Goal: Information Seeking & Learning: Find specific fact

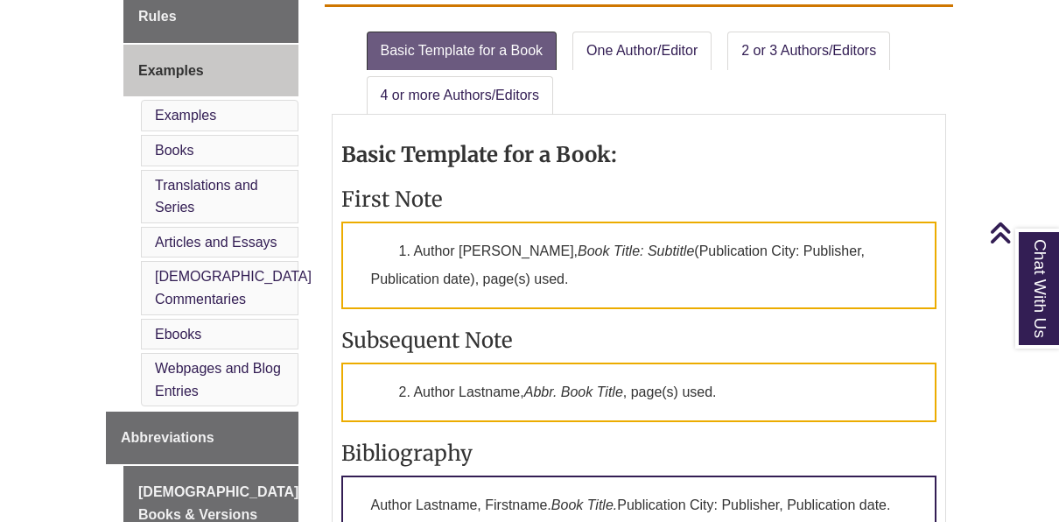
scroll to position [789, 0]
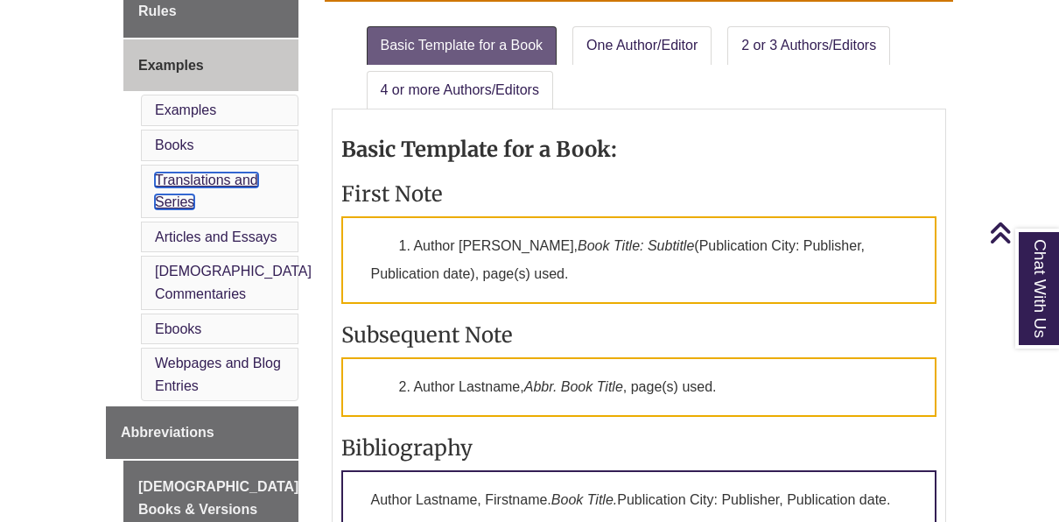
click at [179, 172] on link "Translations and Series" at bounding box center [206, 191] width 103 height 38
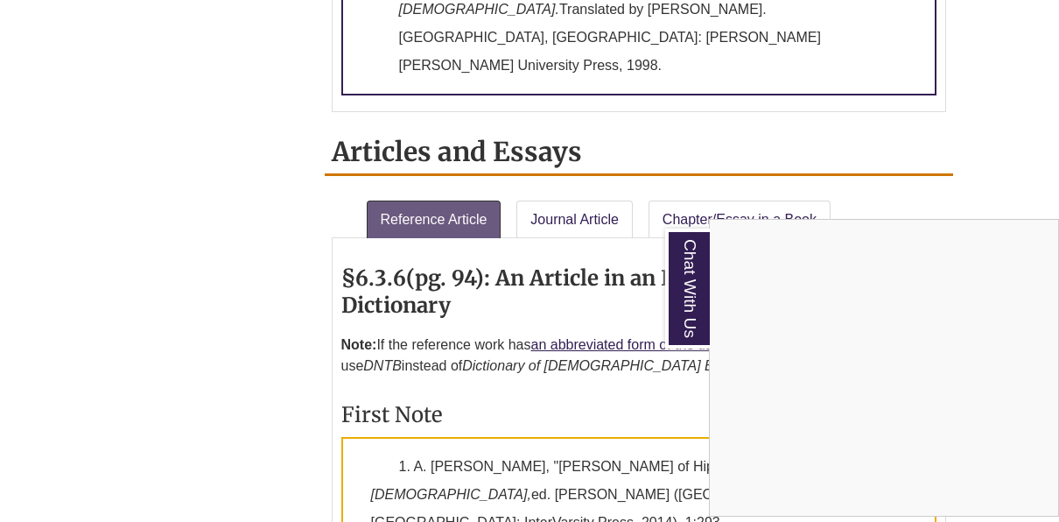
scroll to position [1928, 0]
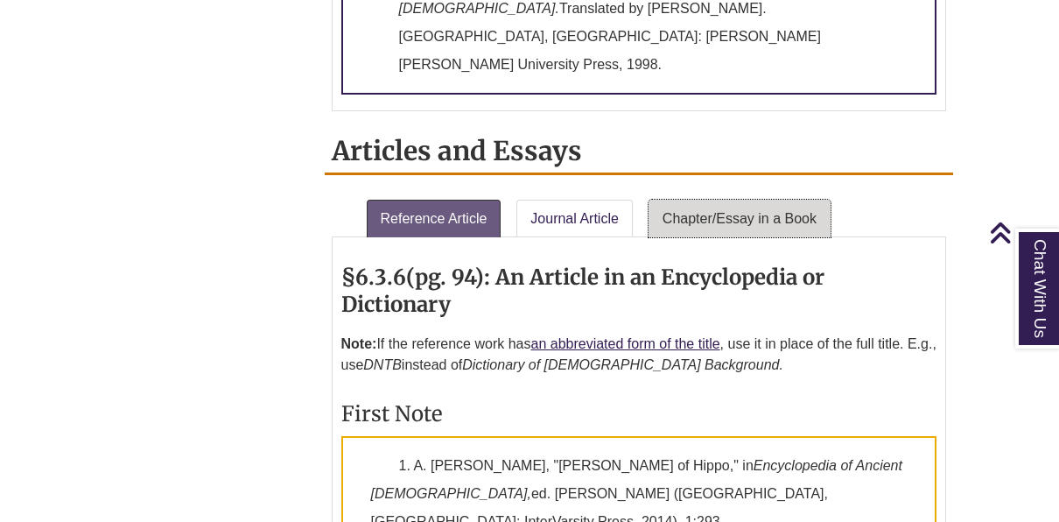
click at [745, 200] on link "Chapter/Essay in a Book" at bounding box center [739, 219] width 182 height 39
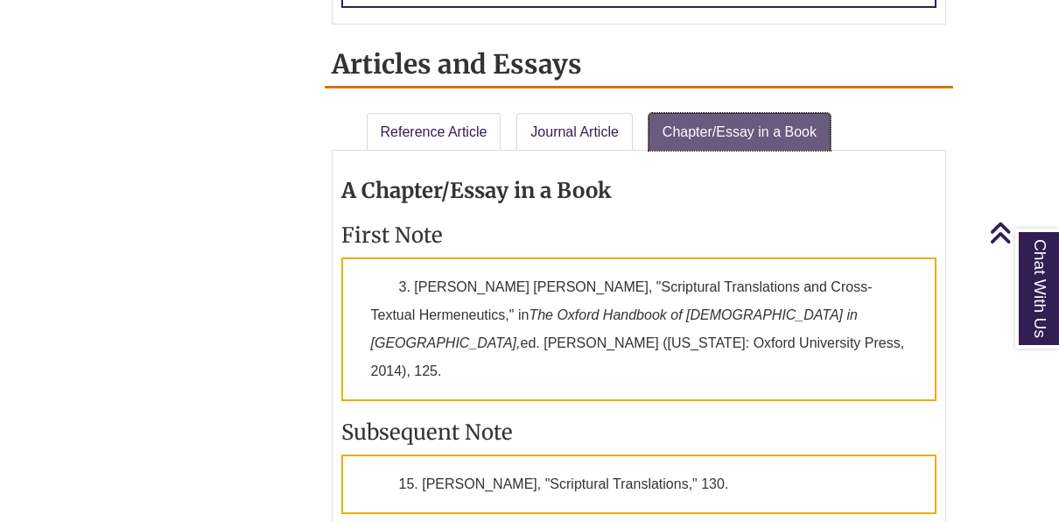
scroll to position [2018, 0]
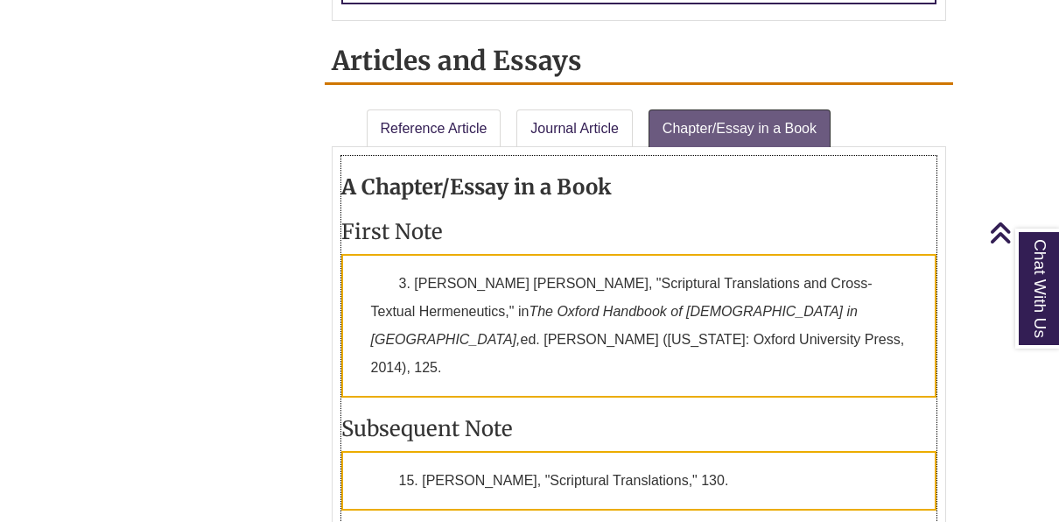
click at [548, 254] on p "3. [PERSON_NAME] [PERSON_NAME], "Scriptural Translations and Cross-Textual Herm…" at bounding box center [639, 326] width 596 height 144
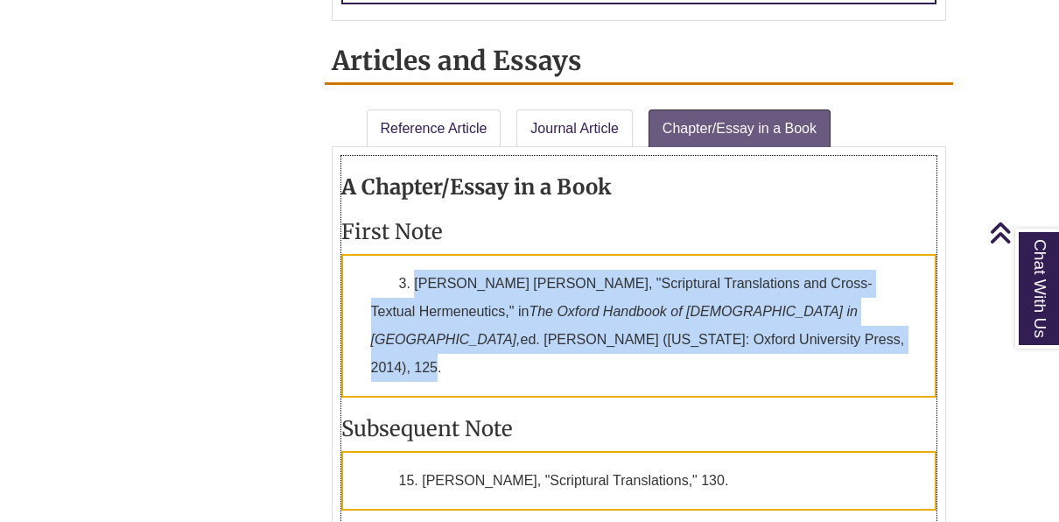
drag, startPoint x: 558, startPoint y: 212, endPoint x: 416, endPoint y: 161, distance: 151.4
click at [416, 254] on p "3. [PERSON_NAME] [PERSON_NAME], "Scriptural Translations and Cross-Textual Herm…" at bounding box center [639, 326] width 596 height 144
copy p "[PERSON_NAME] [PERSON_NAME], "Scriptural Translations and Cross-Textual Hermene…"
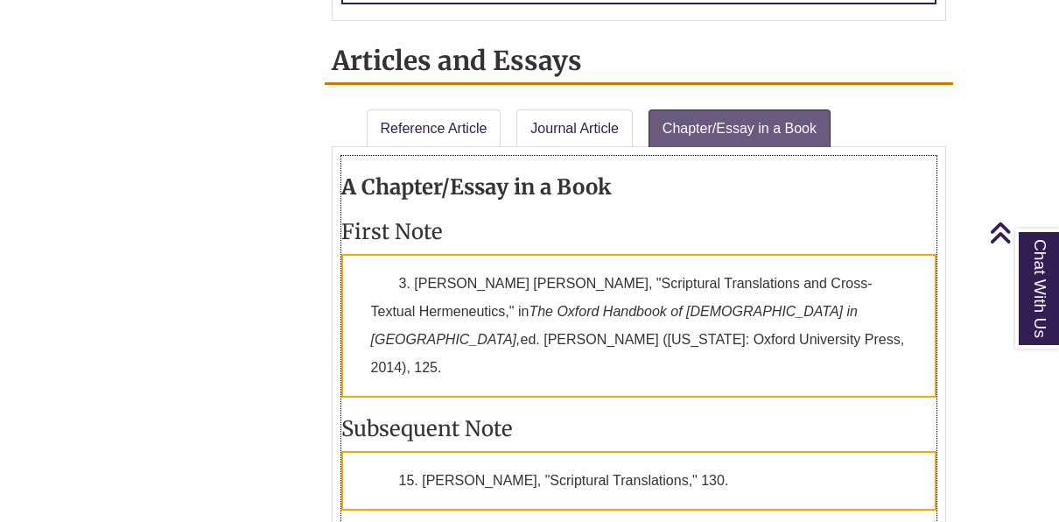
drag, startPoint x: 656, startPoint y: 495, endPoint x: 354, endPoint y: 427, distance: 310.4
copy p "[PERSON_NAME] C. C. "Scriptural Translations and Cross-Textual Hermeneutics." P…"
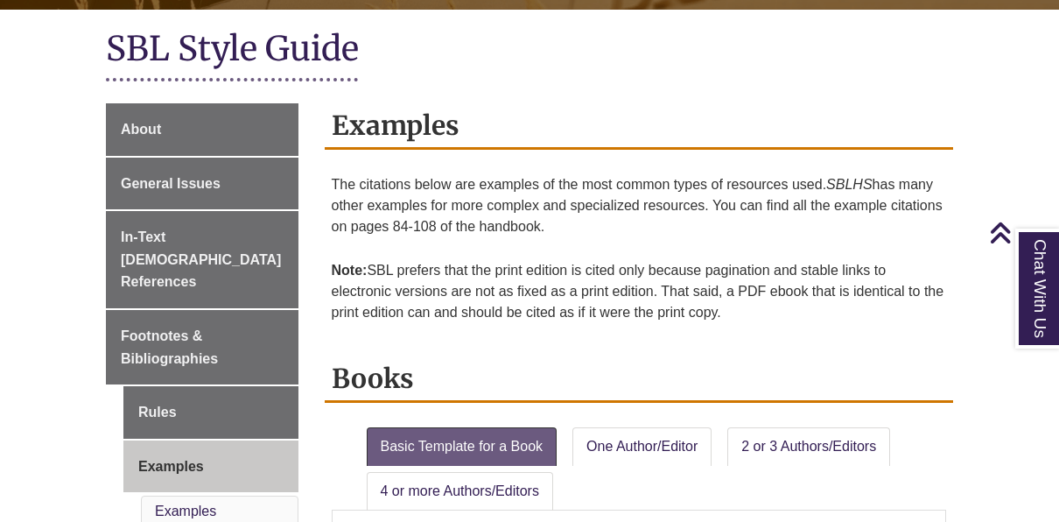
scroll to position [401, 0]
